Goal: Answer question/provide support

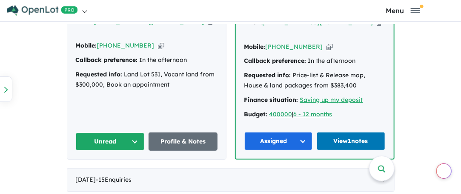
scroll to position [595, 0]
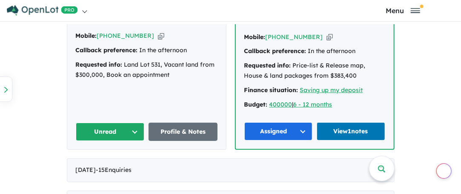
click at [112, 123] on button "Unread" at bounding box center [110, 132] width 69 height 18
click at [99, 162] on button "Assigned" at bounding box center [113, 172] width 74 height 20
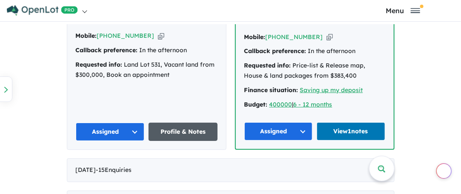
click at [179, 123] on link "Profile & Notes" at bounding box center [182, 132] width 69 height 18
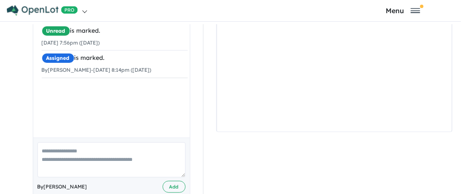
scroll to position [205, 0]
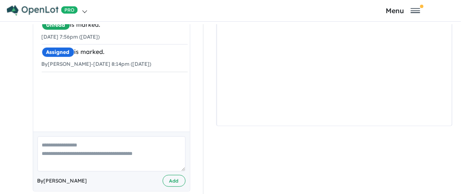
click at [54, 138] on textarea at bounding box center [111, 154] width 148 height 35
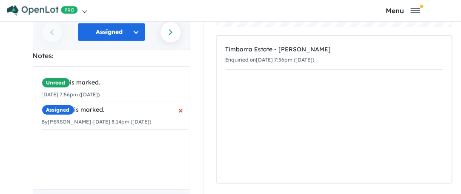
scroll to position [153, 0]
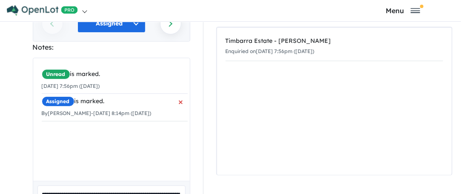
type textarea "**********"
